Goal: Task Accomplishment & Management: Use online tool/utility

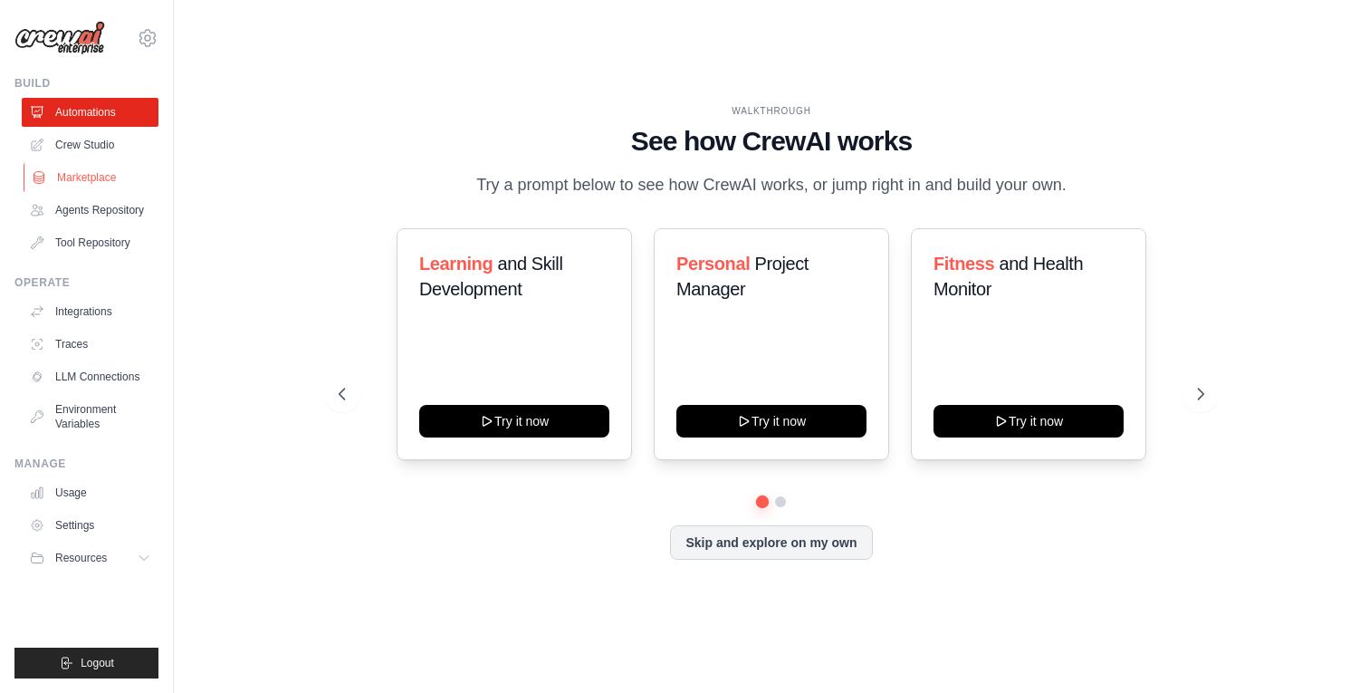
click at [108, 180] on link "Marketplace" at bounding box center [92, 177] width 137 height 29
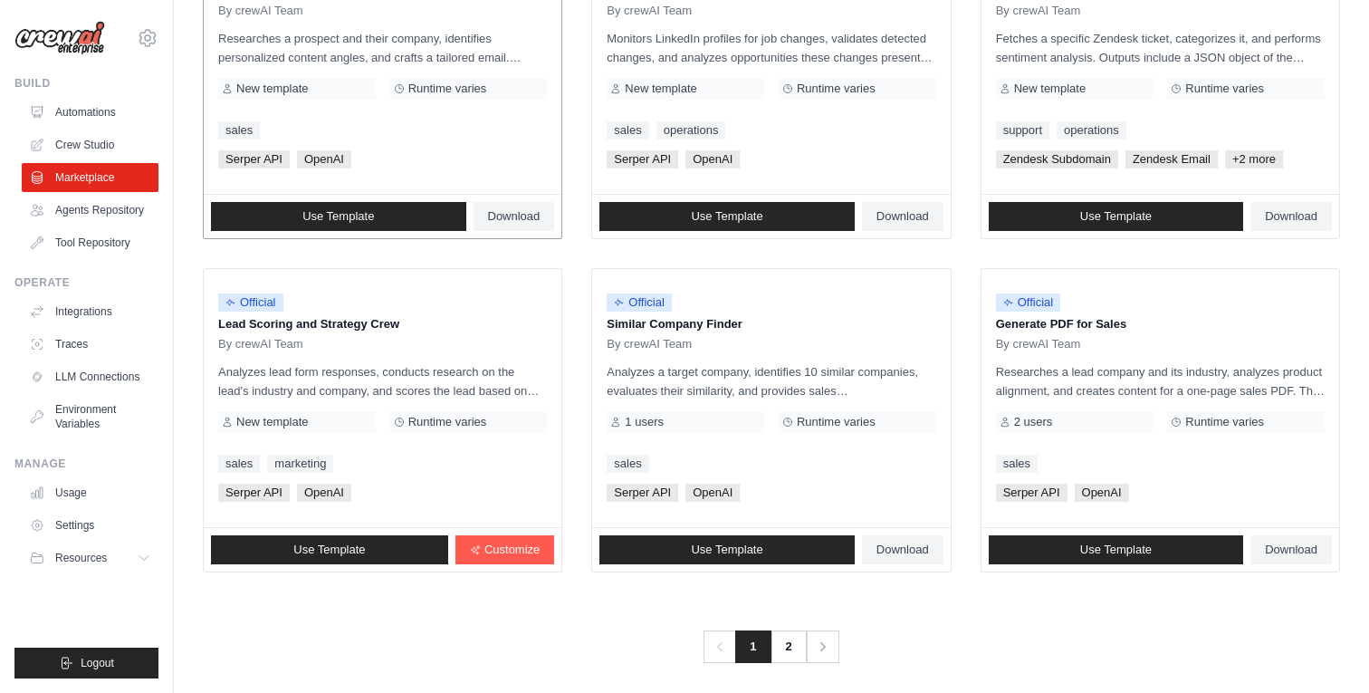
scroll to position [985, 0]
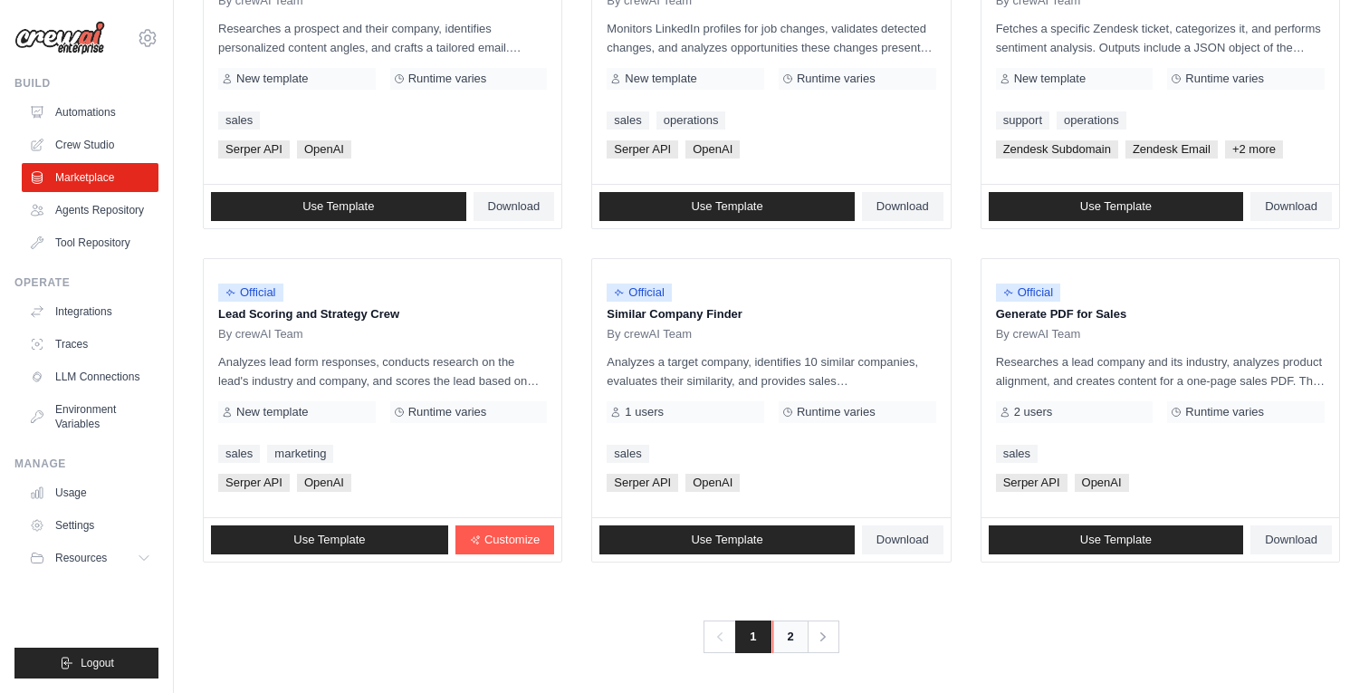
click at [785, 636] on link "2" at bounding box center [790, 636] width 36 height 33
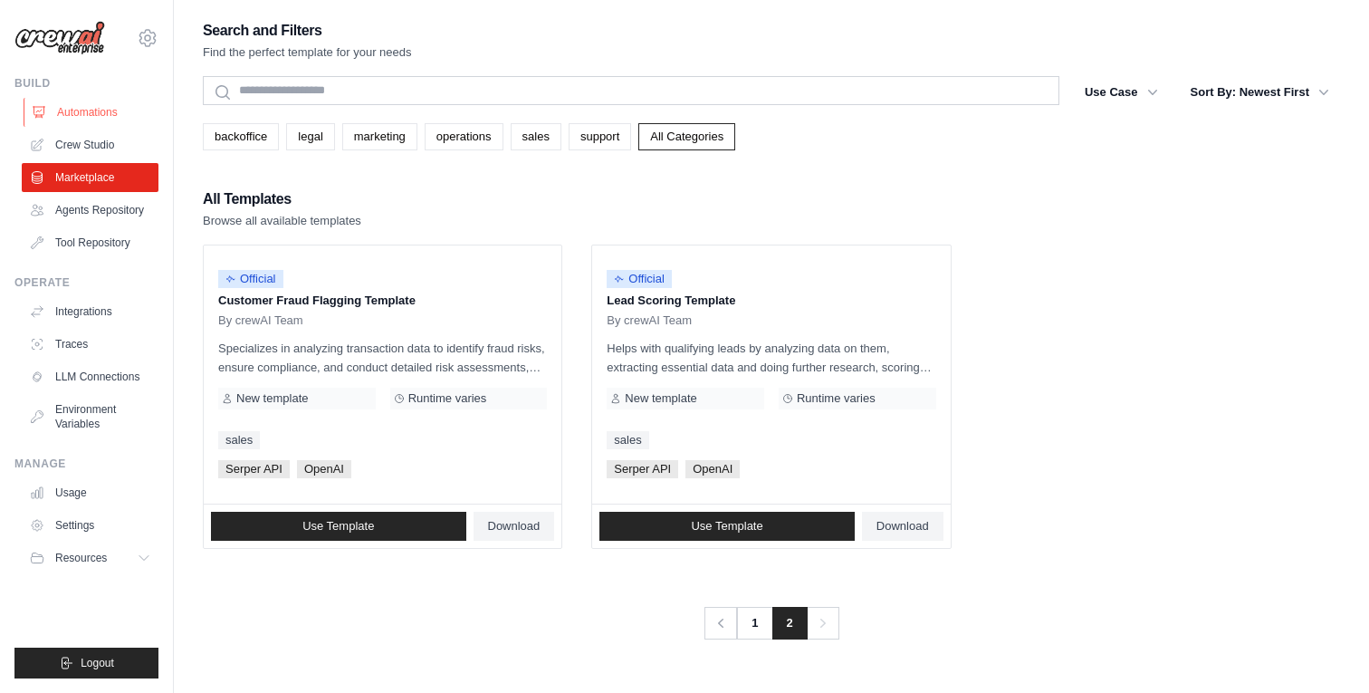
click at [107, 110] on link "Automations" at bounding box center [92, 112] width 137 height 29
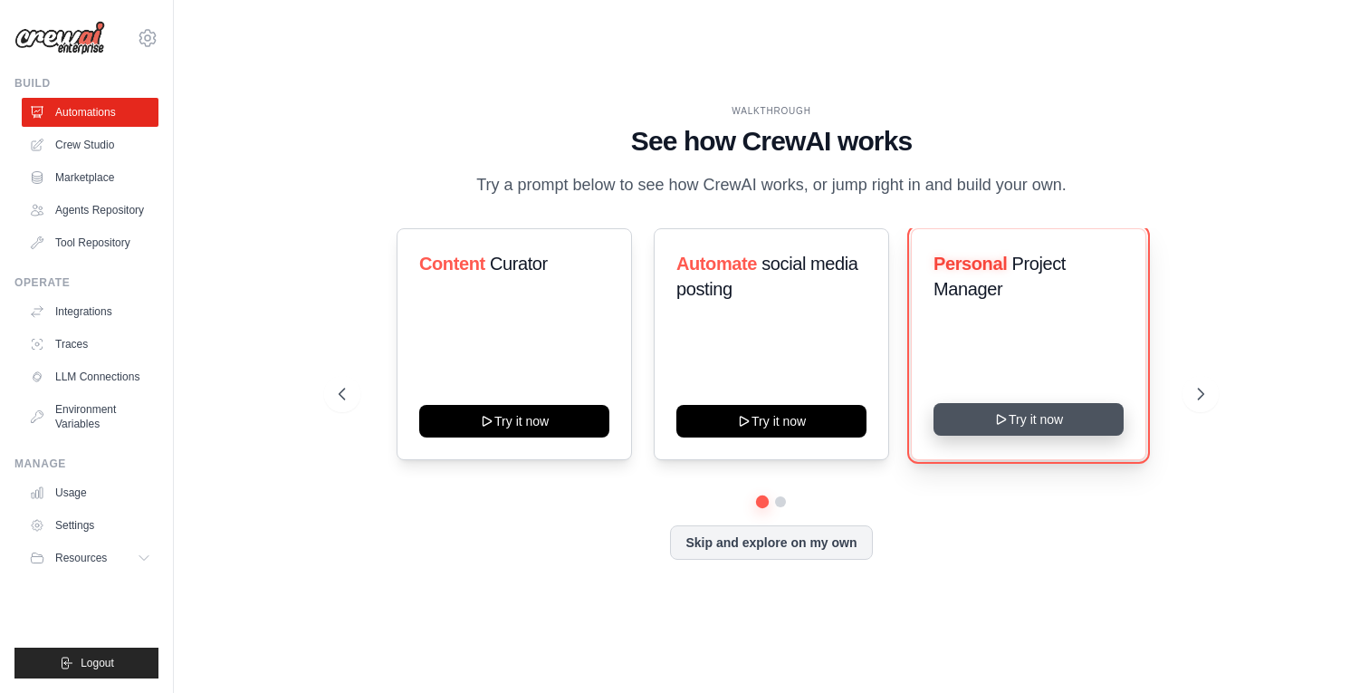
click at [1031, 426] on button "Try it now" at bounding box center [1028, 419] width 190 height 33
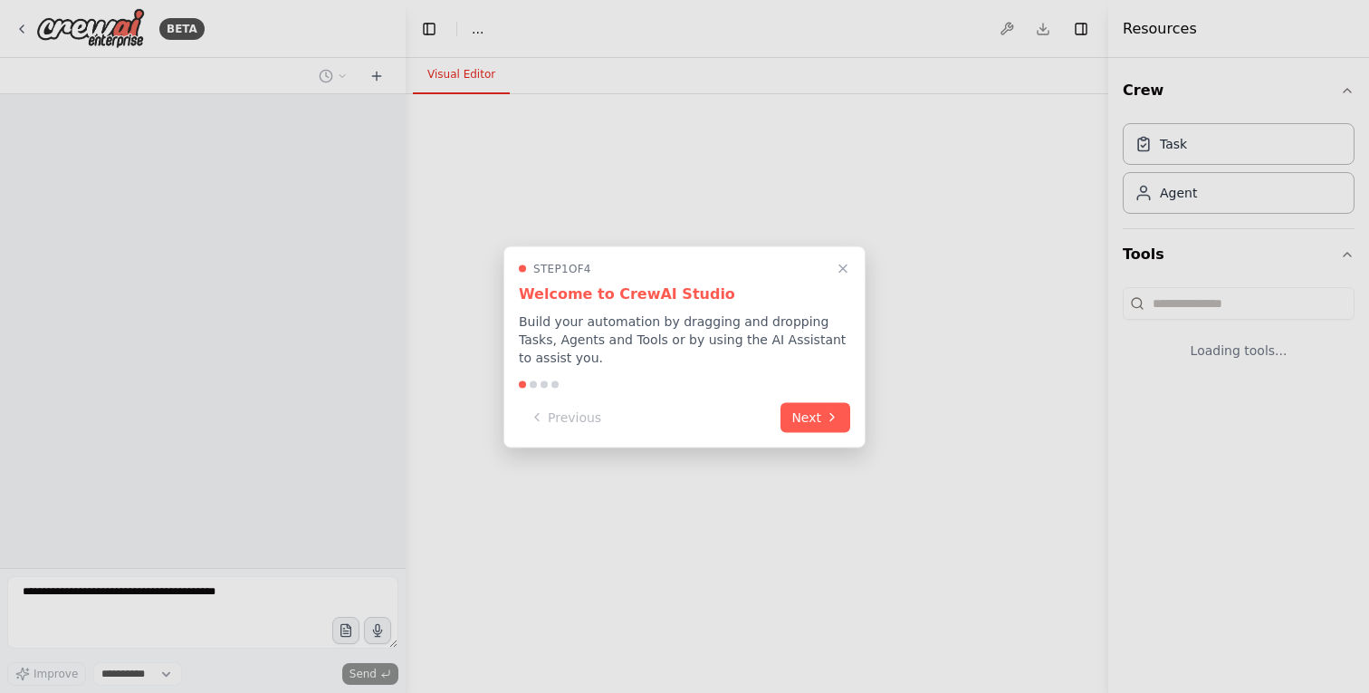
select select "****"
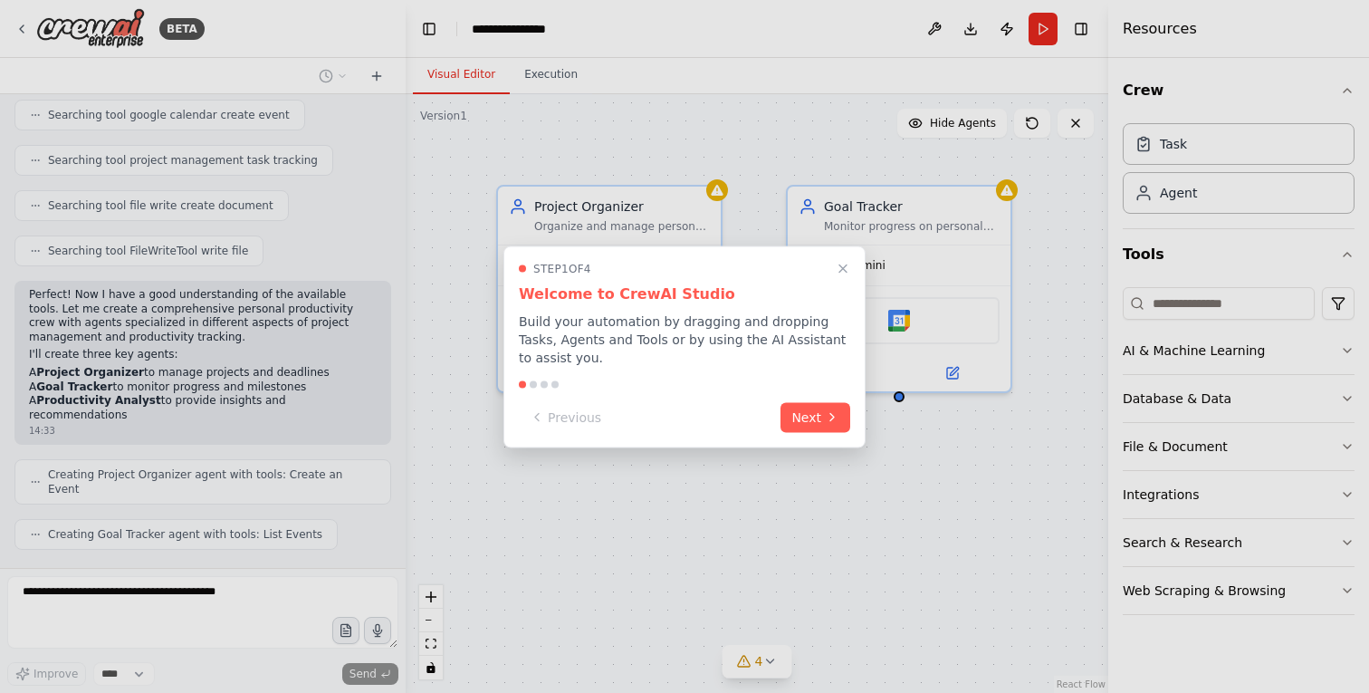
scroll to position [477, 0]
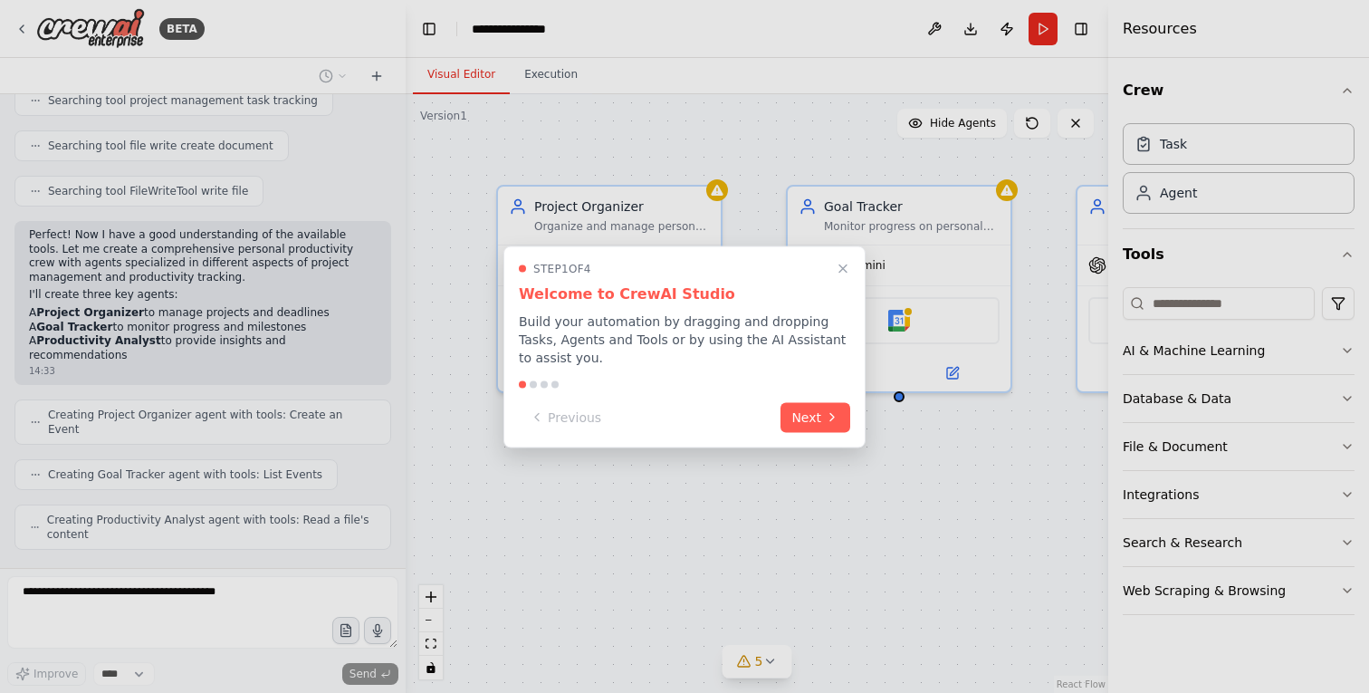
drag, startPoint x: 885, startPoint y: 196, endPoint x: 903, endPoint y: 196, distance: 17.2
click at [903, 196] on div at bounding box center [684, 346] width 1369 height 693
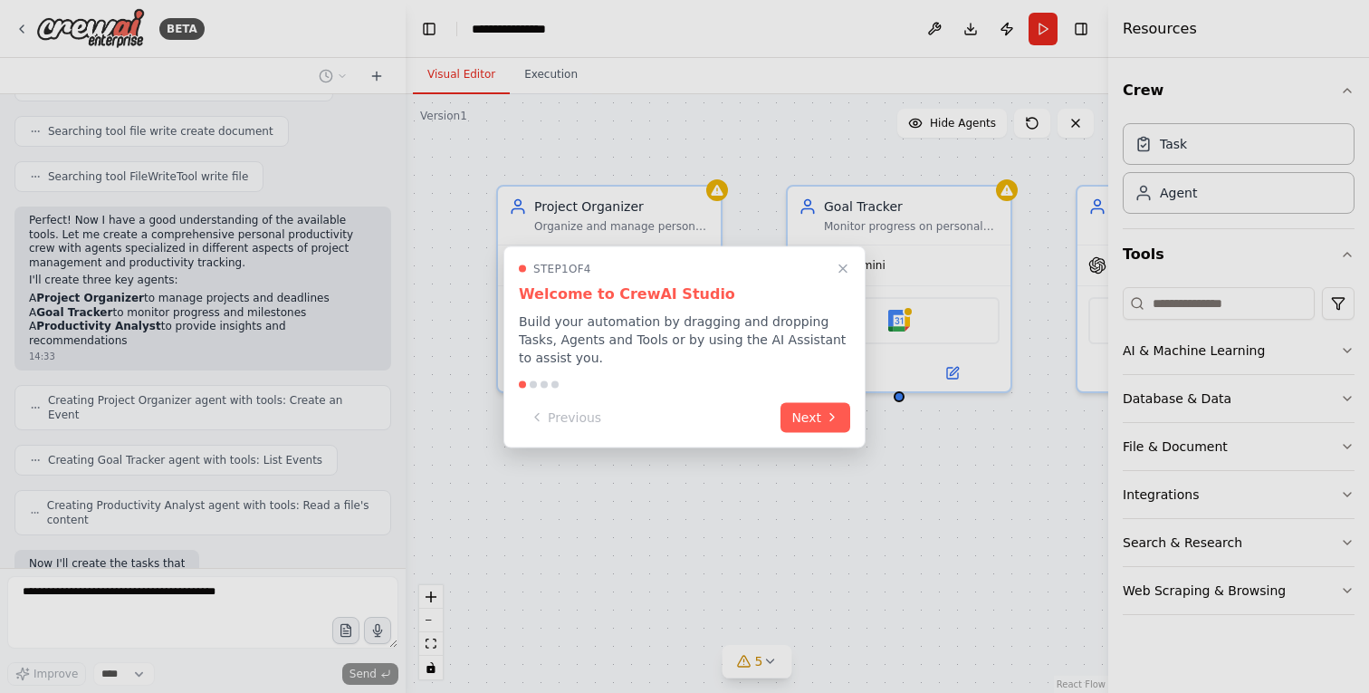
scroll to position [584, 0]
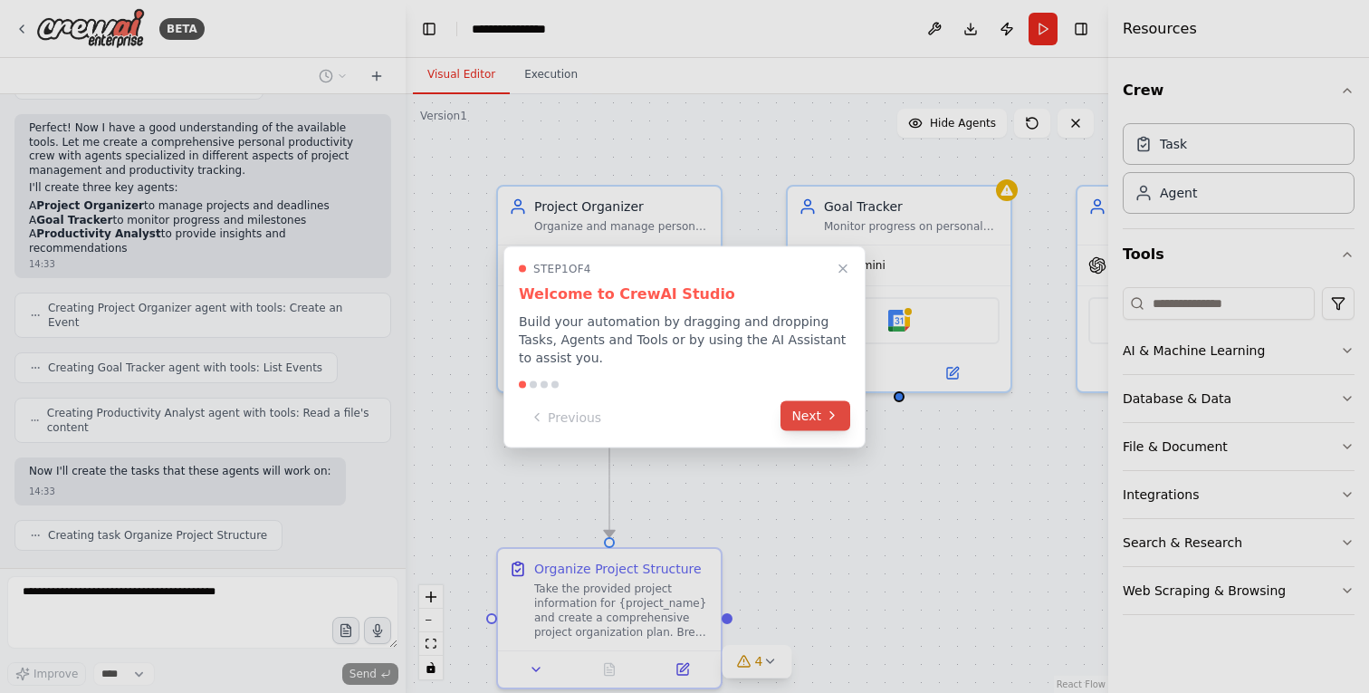
click at [808, 410] on button "Next" at bounding box center [815, 415] width 70 height 30
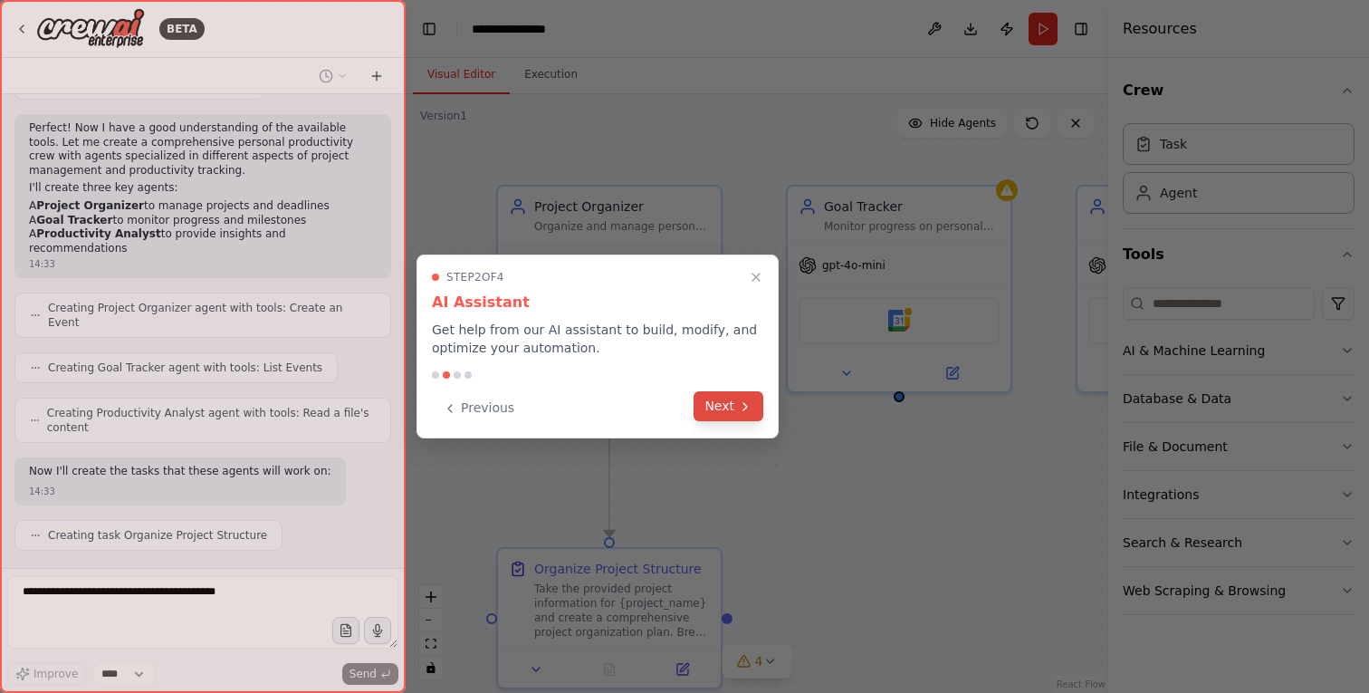
click at [727, 407] on button "Next" at bounding box center [728, 406] width 70 height 30
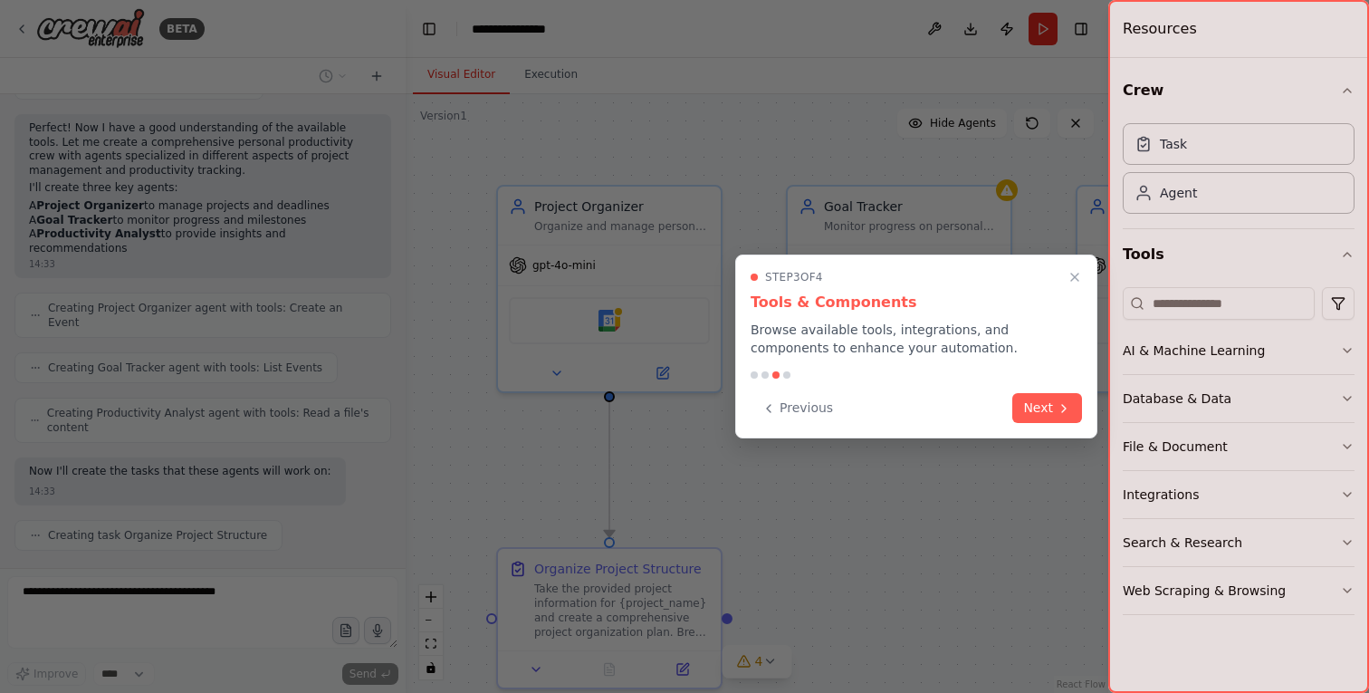
scroll to position [629, 0]
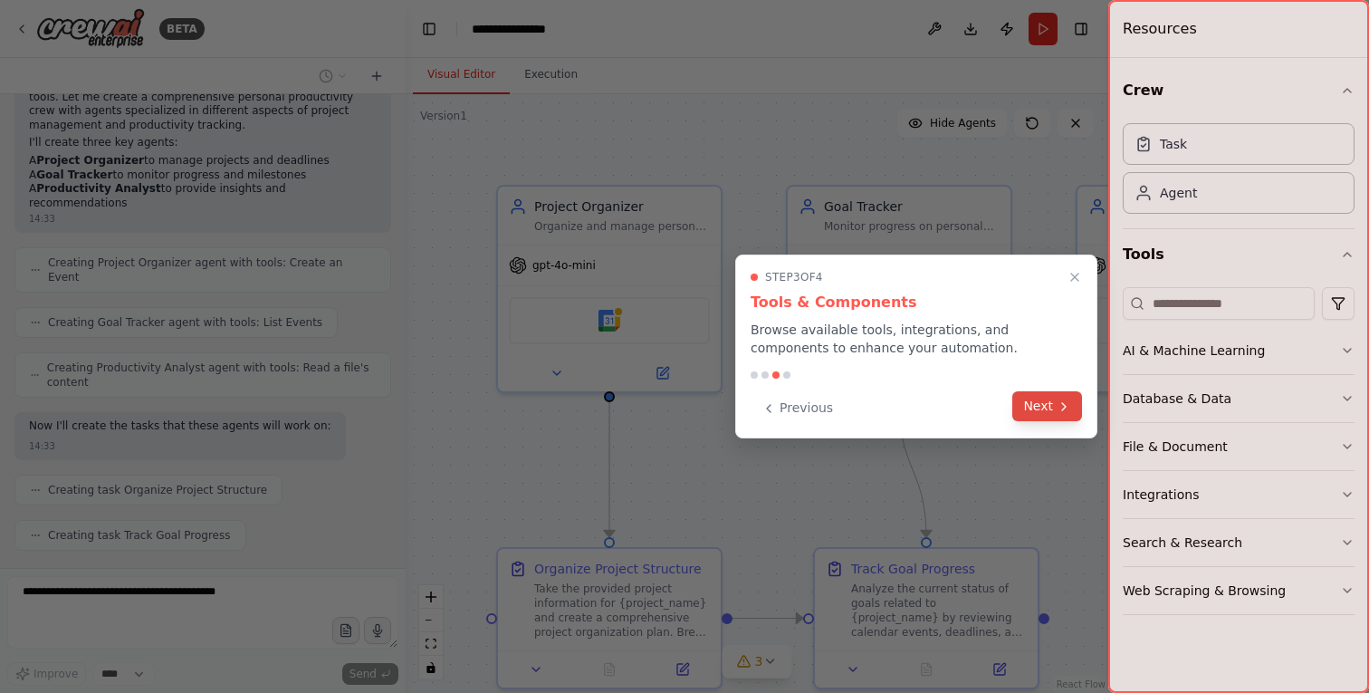
click at [1050, 412] on button "Next" at bounding box center [1047, 406] width 70 height 30
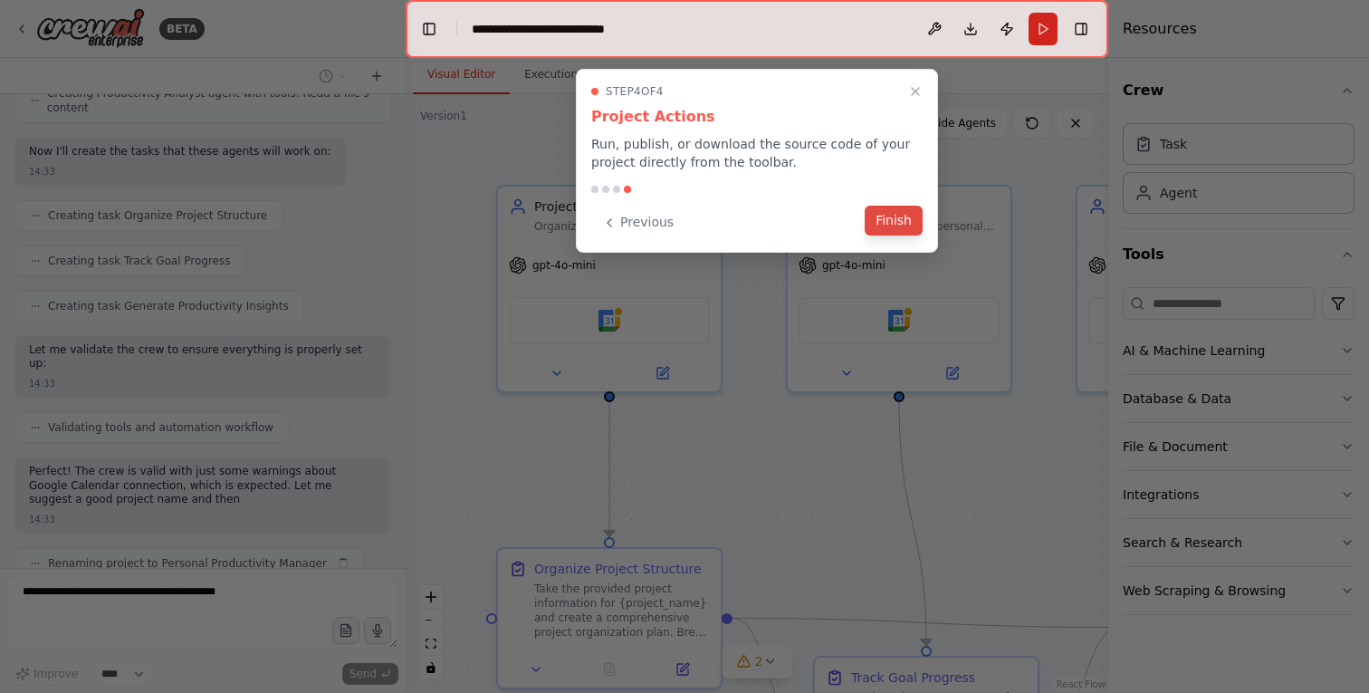
scroll to position [918, 0]
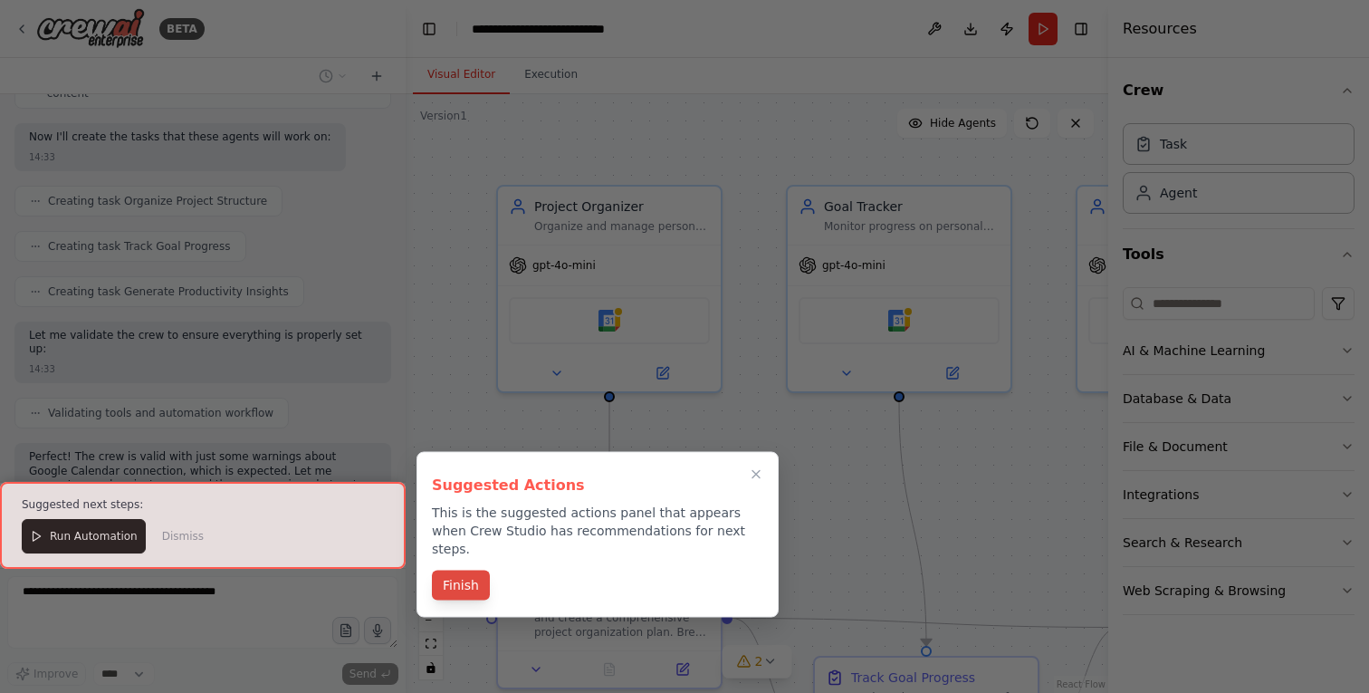
click at [467, 570] on button "Finish" at bounding box center [461, 585] width 58 height 30
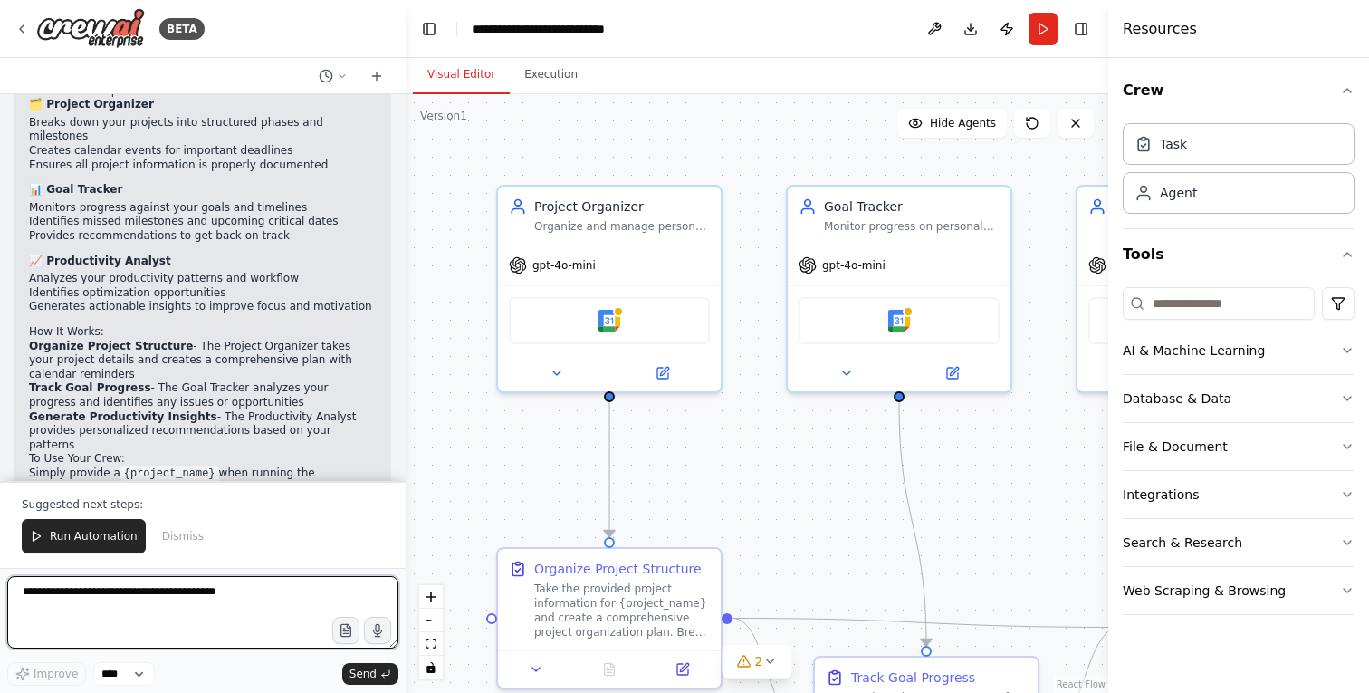
scroll to position [1498, 0]
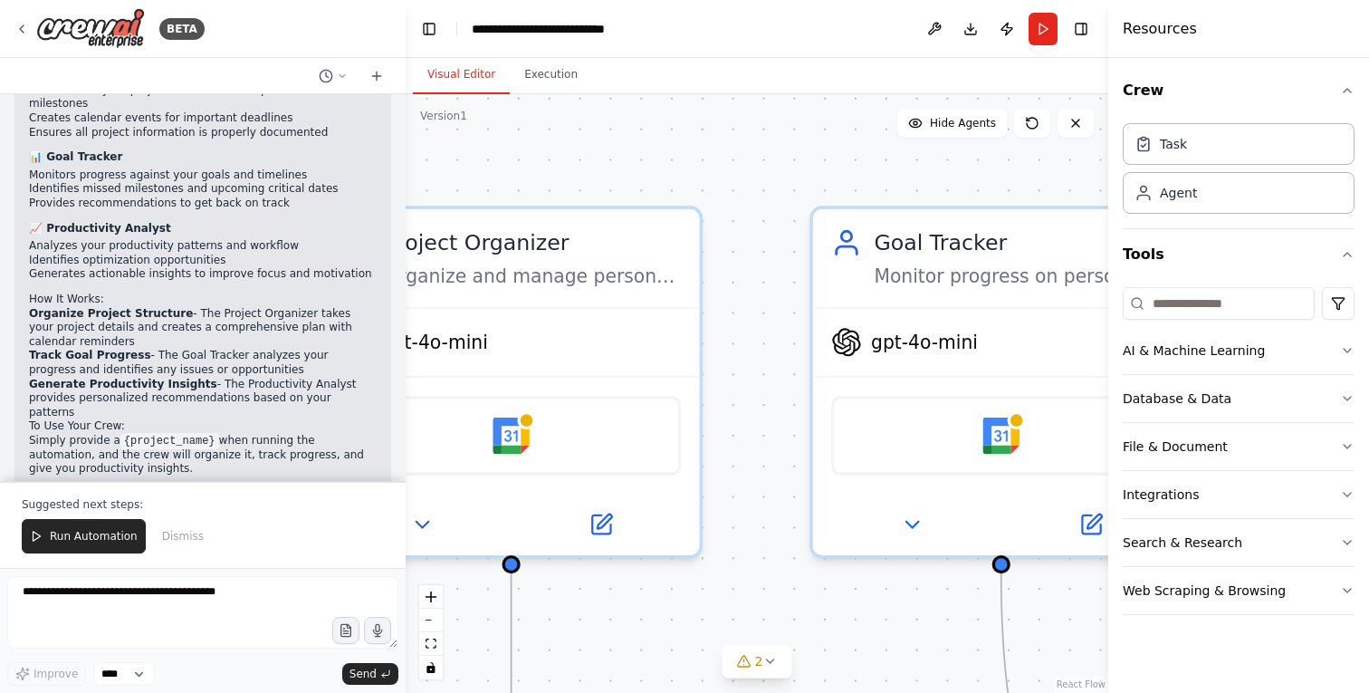
drag, startPoint x: 763, startPoint y: 389, endPoint x: 832, endPoint y: 647, distance: 267.0
click at [831, 647] on div ".deletable-edge-delete-btn { width: 20px; height: 20px; border: 0px solid #ffff…" at bounding box center [757, 393] width 703 height 598
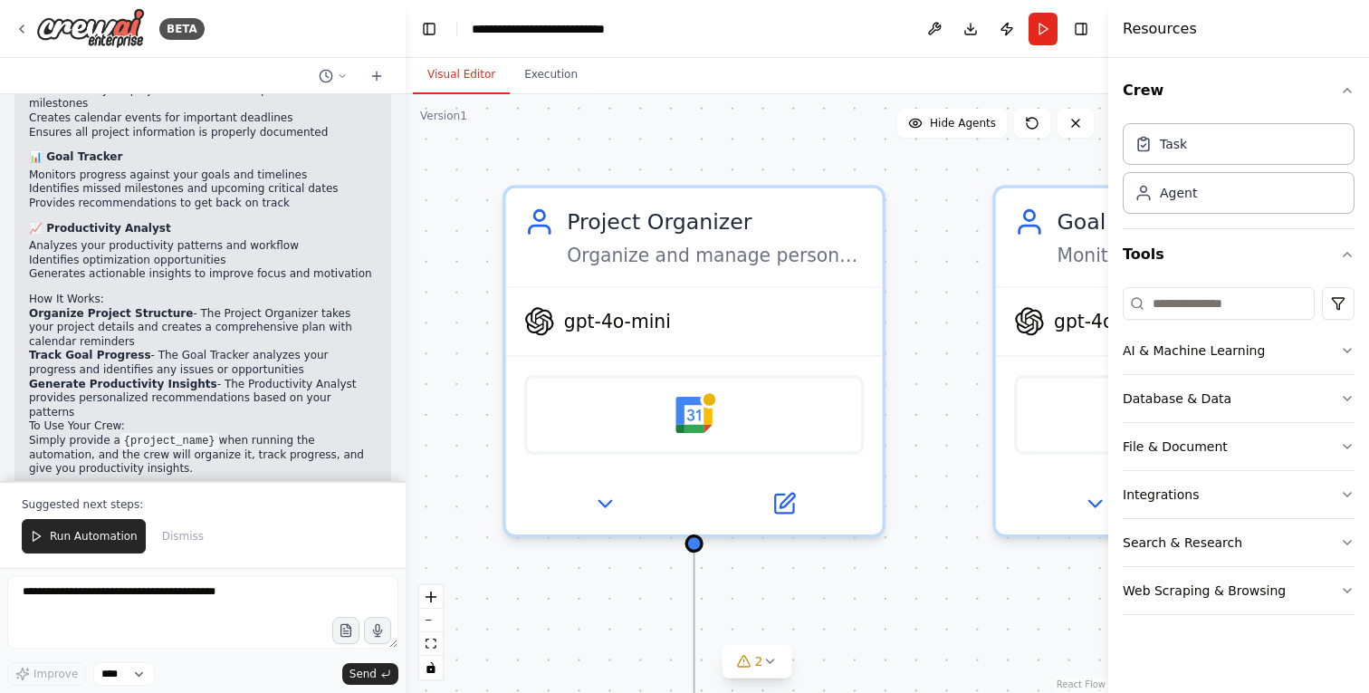
drag, startPoint x: 783, startPoint y: 334, endPoint x: 945, endPoint y: 305, distance: 164.6
click at [947, 306] on div ".deletable-edge-delete-btn { width: 20px; height: 20px; border: 0px solid #ffff…" at bounding box center [757, 393] width 703 height 598
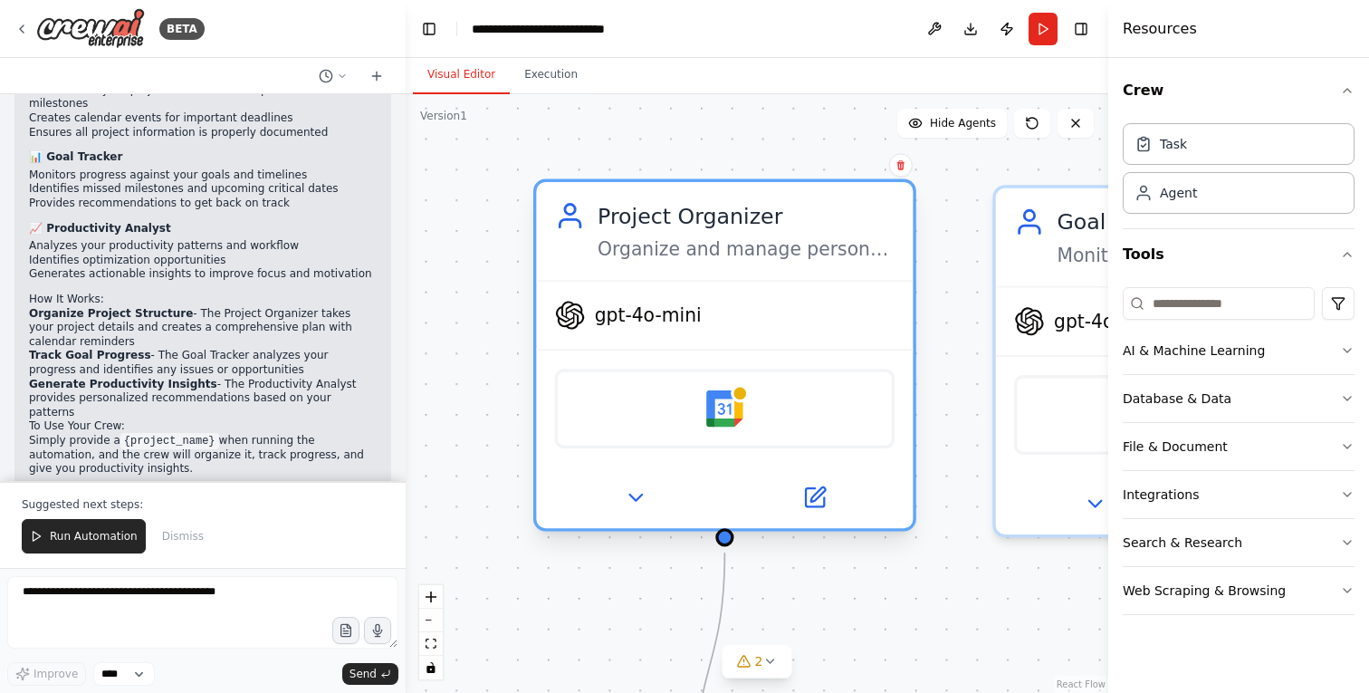
drag, startPoint x: 881, startPoint y: 226, endPoint x: 899, endPoint y: 234, distance: 19.9
click at [899, 234] on div "Project Organizer Organize and manage personal projects by creating structured …" at bounding box center [724, 231] width 377 height 98
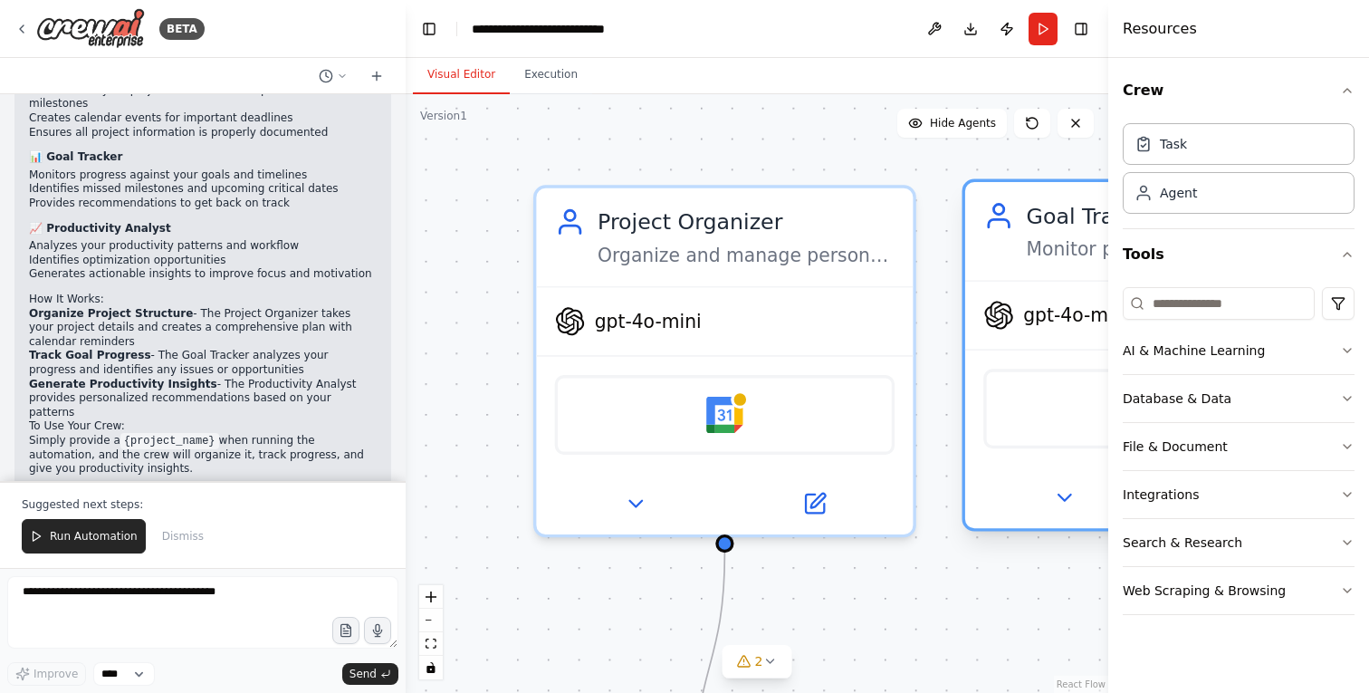
drag, startPoint x: 1013, startPoint y: 358, endPoint x: 981, endPoint y: 357, distance: 31.7
click at [981, 357] on div "Google Calendar" at bounding box center [1153, 408] width 377 height 118
